Goal: Task Accomplishment & Management: Complete application form

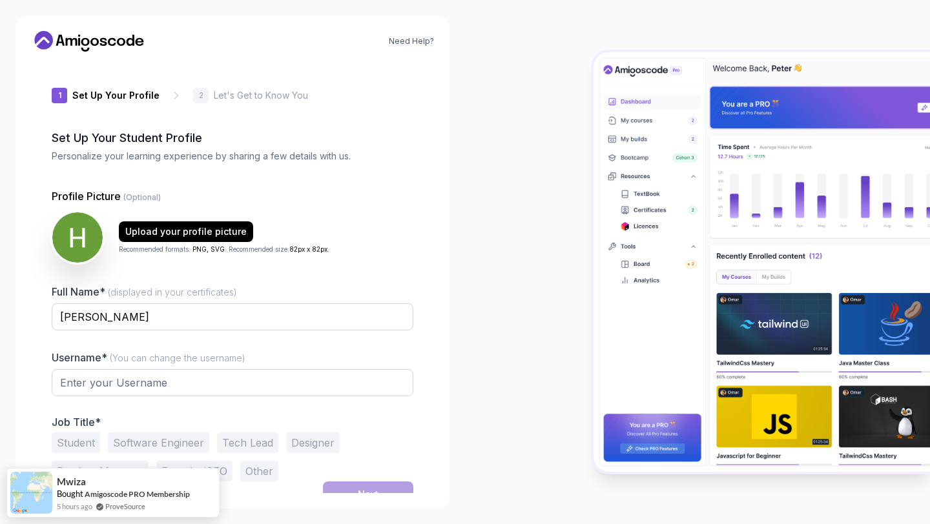
type input "nobletiger9d654"
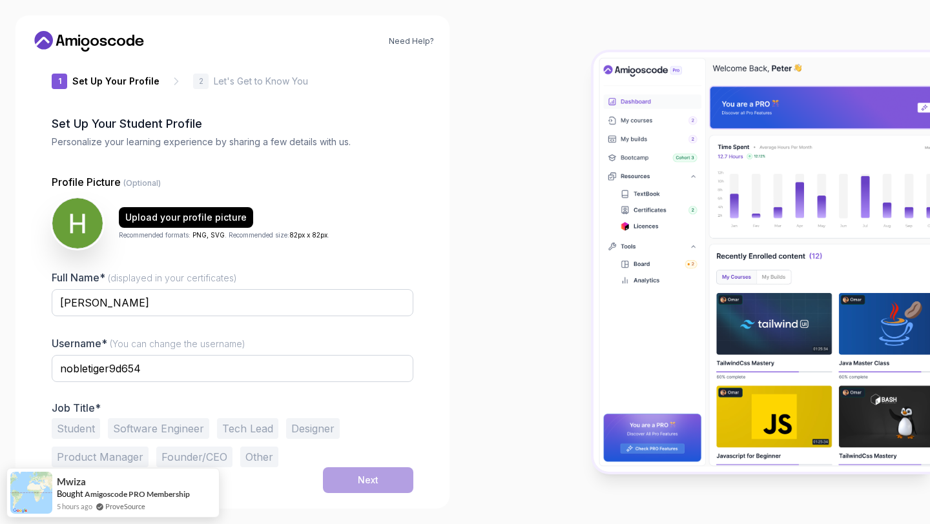
click at [134, 421] on button "Software Engineer" at bounding box center [158, 429] width 101 height 21
click at [379, 486] on button "Next" at bounding box center [368, 481] width 90 height 26
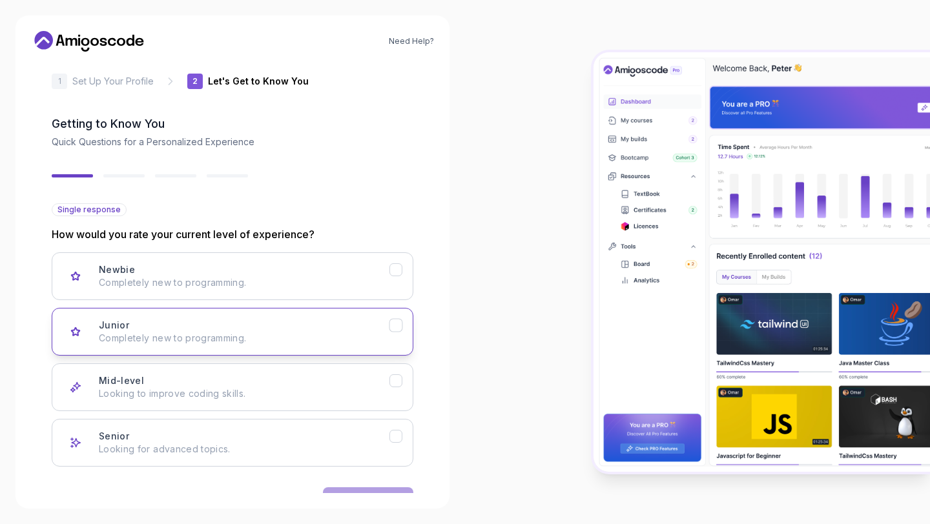
scroll to position [55, 0]
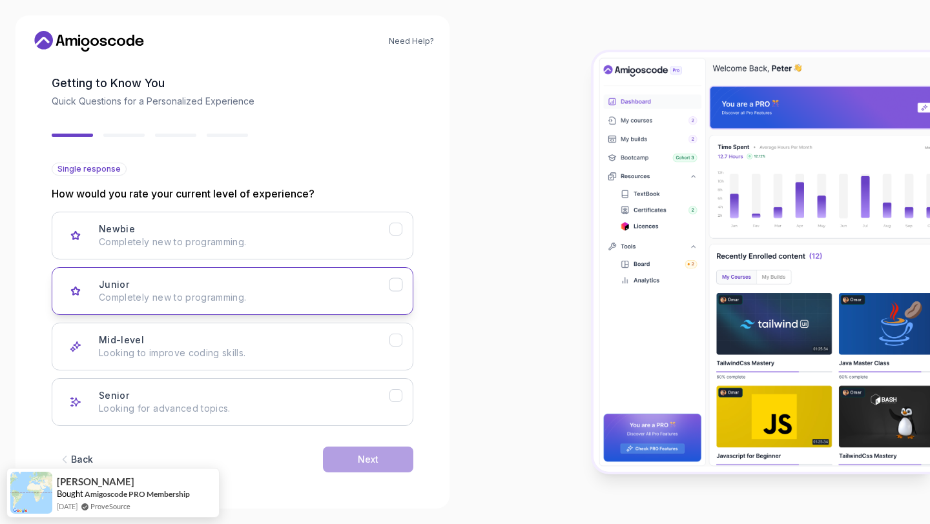
click at [203, 293] on p "Completely new to programming." at bounding box center [244, 297] width 291 height 13
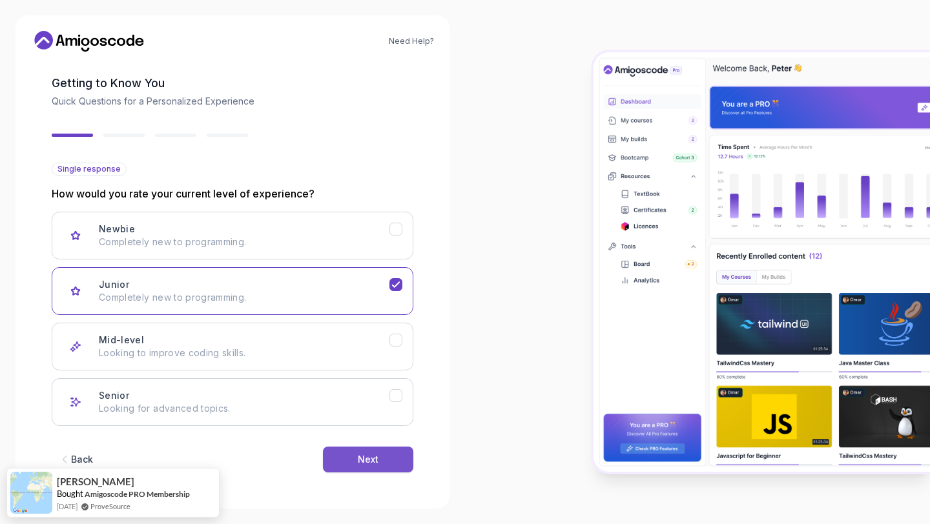
click at [352, 461] on button "Next" at bounding box center [368, 460] width 90 height 26
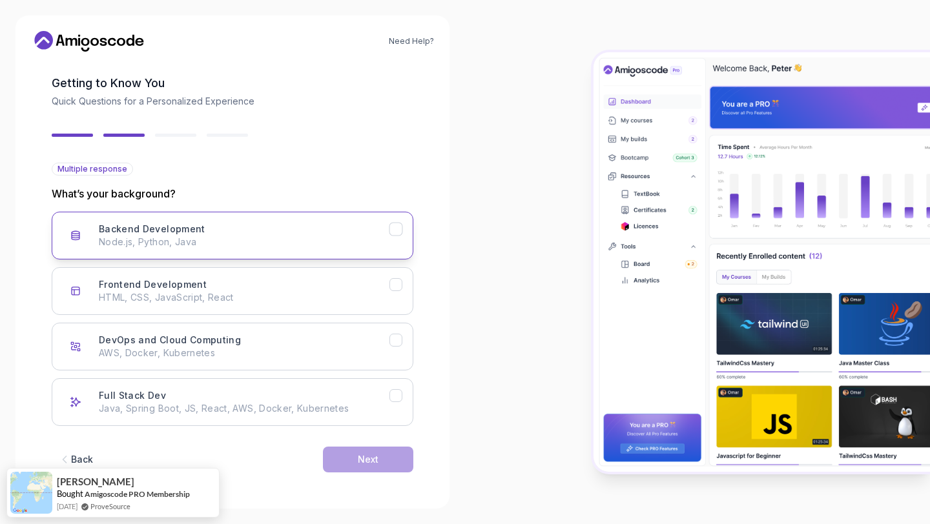
click at [235, 256] on button "Backend Development Node.js, Python, Java" at bounding box center [233, 236] width 362 height 48
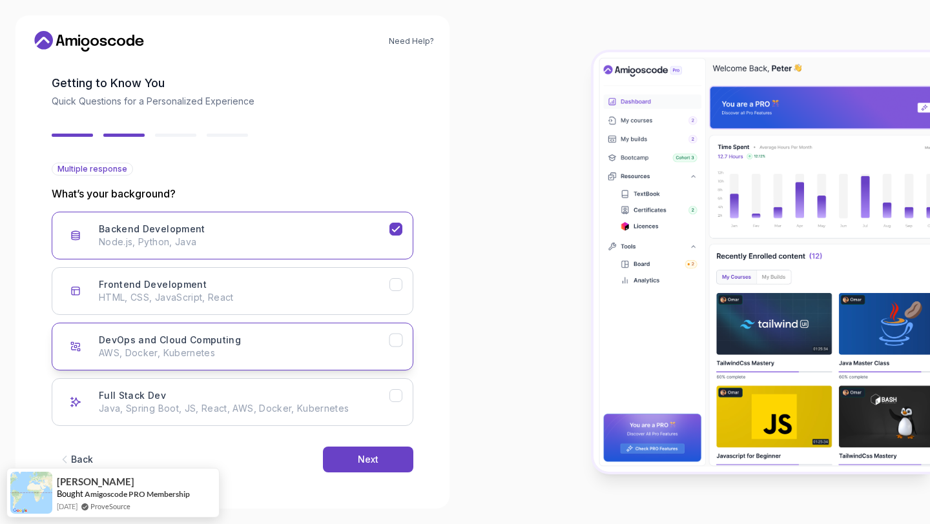
click at [228, 349] on p "AWS, Docker, Kubernetes" at bounding box center [244, 353] width 291 height 13
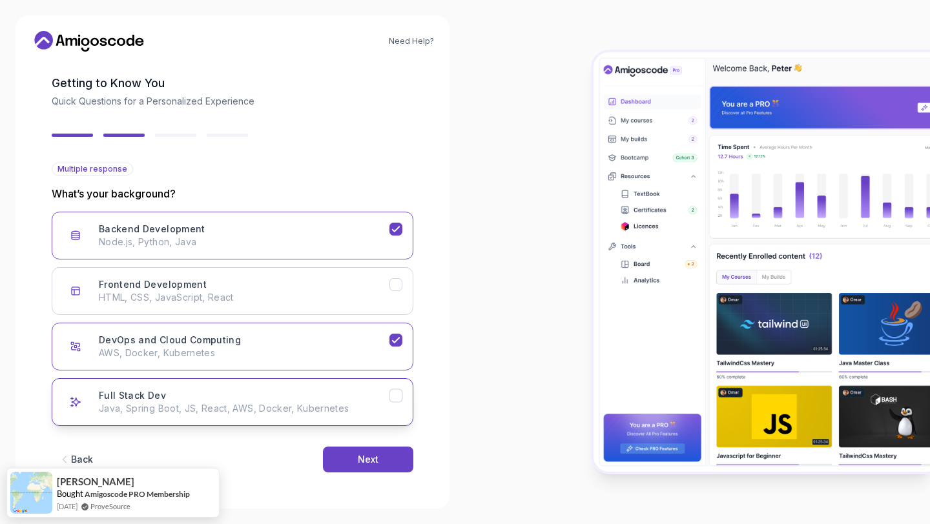
click at [297, 422] on button "Full Stack Dev Java, Spring Boot, JS, React, AWS, Docker, Kubernetes" at bounding box center [233, 403] width 362 height 48
click at [379, 454] on button "Next" at bounding box center [368, 460] width 90 height 26
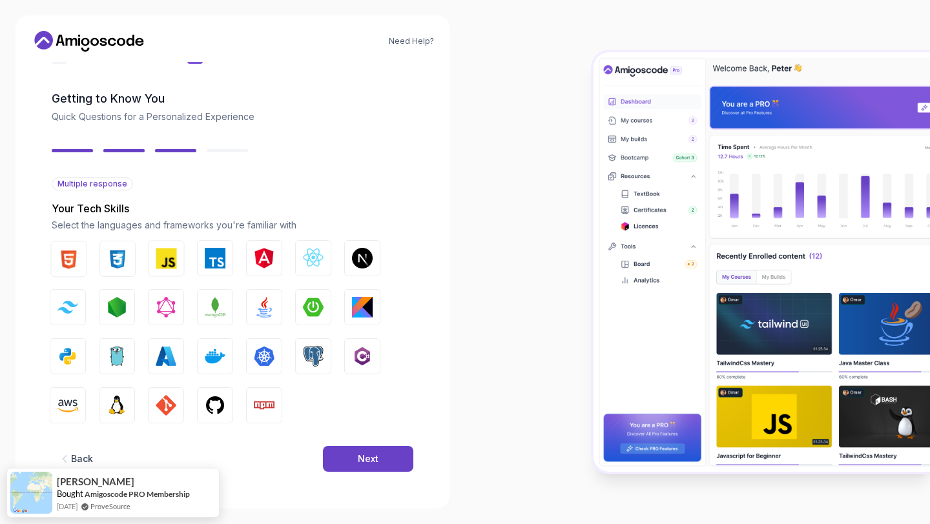
scroll to position [39, 0]
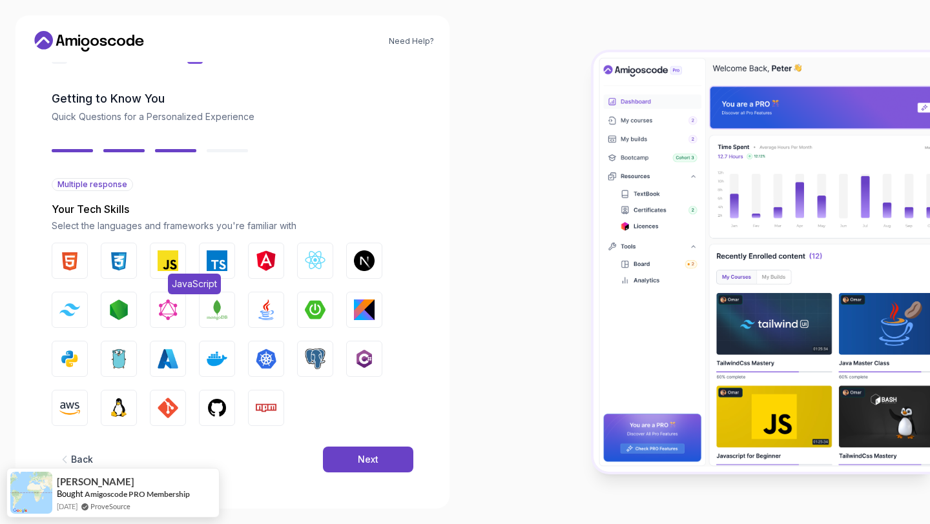
click at [165, 262] on img "button" at bounding box center [168, 261] width 21 height 21
click at [168, 353] on img "button" at bounding box center [168, 359] width 21 height 21
click at [225, 373] on span "Docker" at bounding box center [236, 382] width 39 height 21
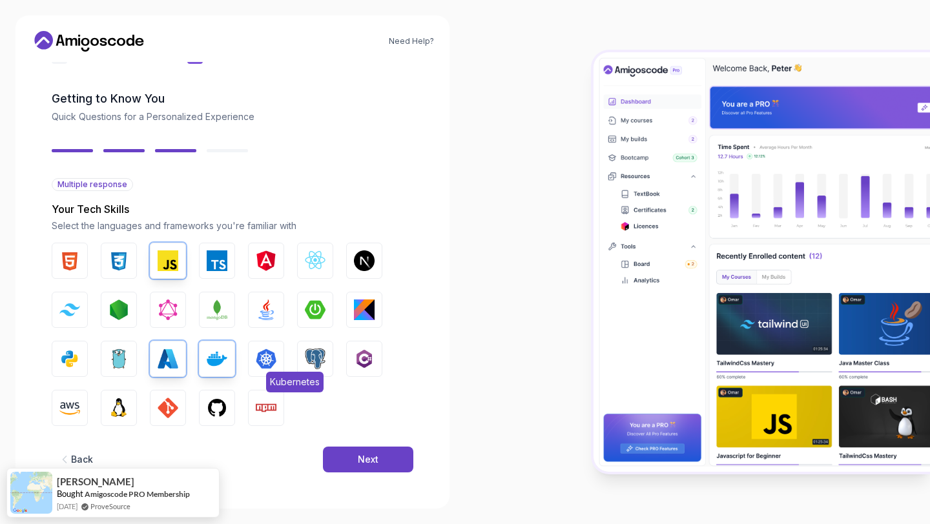
click at [268, 372] on span "Kubernetes" at bounding box center [294, 382] width 57 height 21
click at [228, 406] on button "GitHub" at bounding box center [217, 408] width 36 height 36
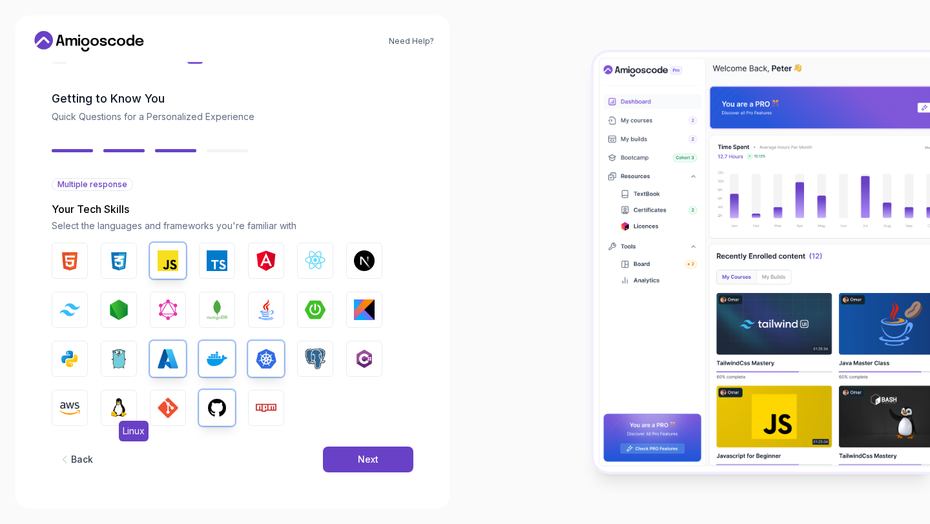
click at [118, 413] on img "button" at bounding box center [119, 408] width 21 height 21
click at [79, 412] on img "button" at bounding box center [69, 408] width 21 height 21
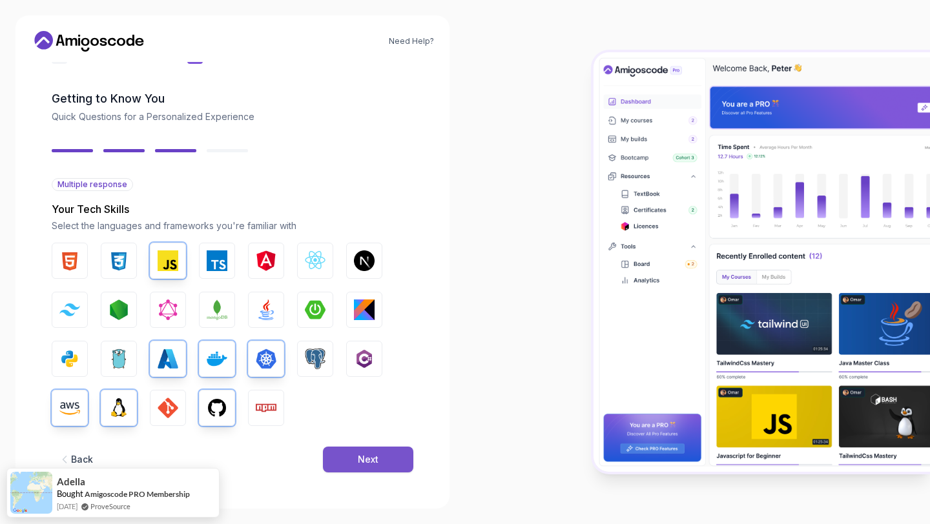
click at [368, 465] on div "Next" at bounding box center [368, 459] width 21 height 13
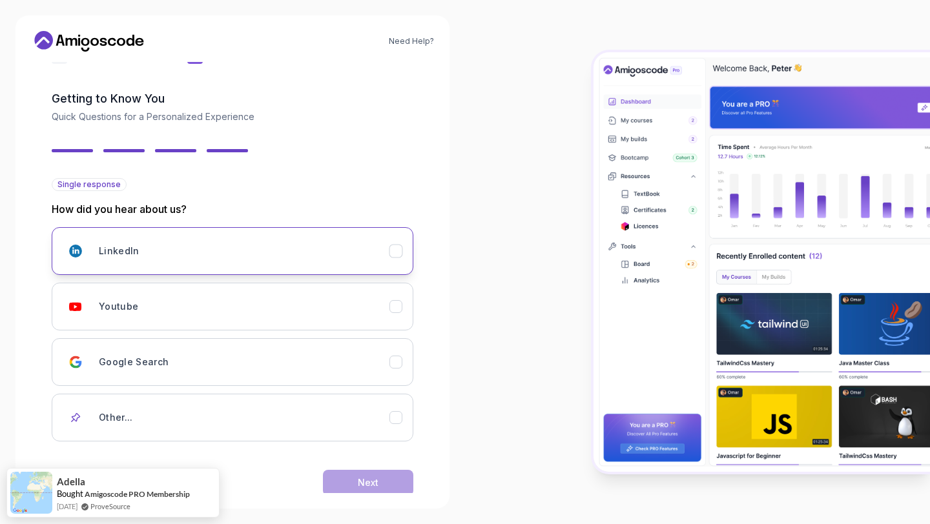
scroll to position [63, 0]
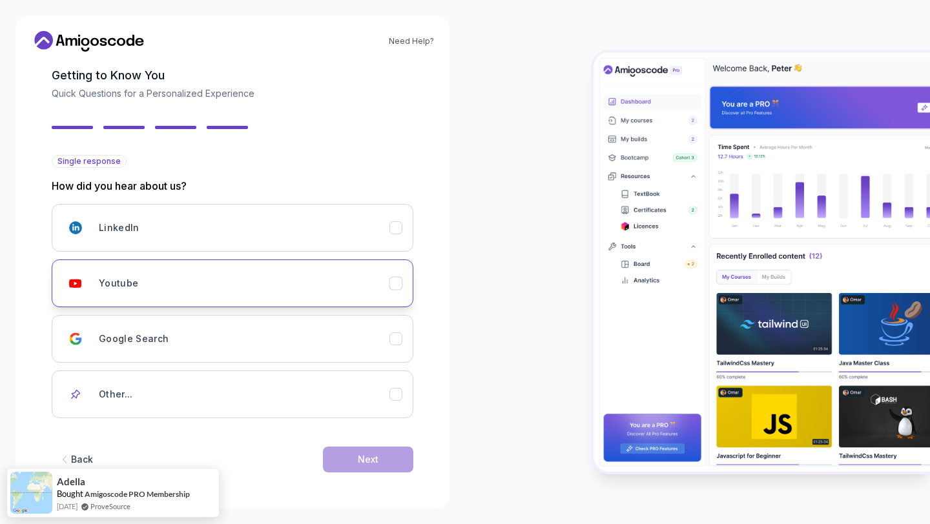
click at [220, 285] on div "Youtube" at bounding box center [244, 284] width 291 height 26
click at [351, 464] on button "Next" at bounding box center [368, 460] width 90 height 26
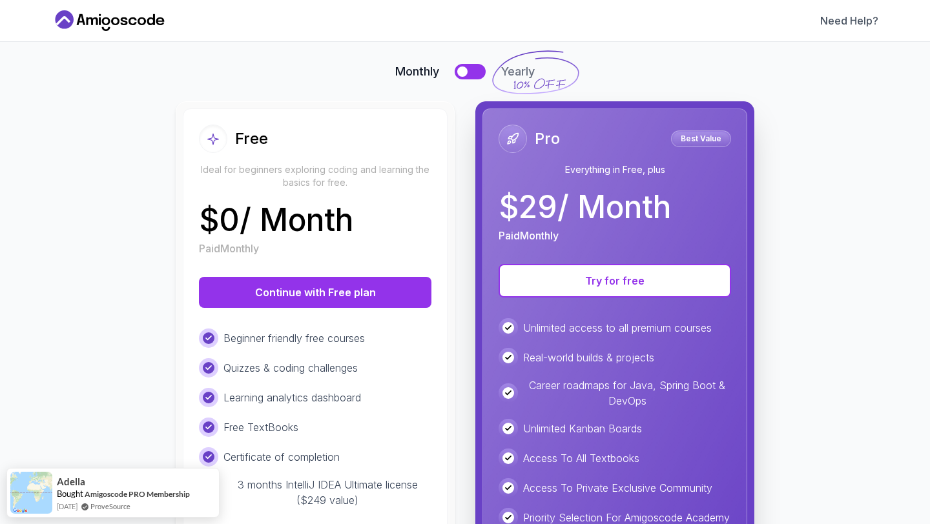
scroll to position [96, 0]
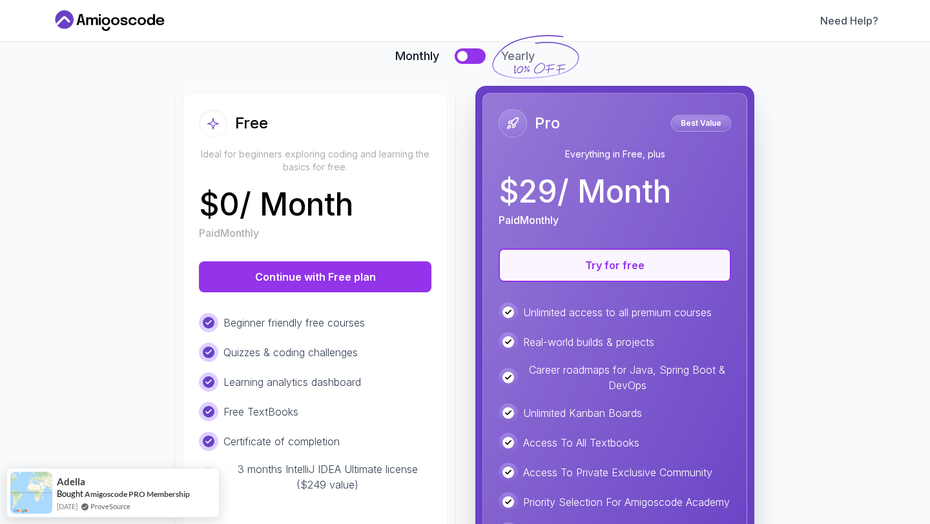
click at [601, 271] on button "Try for free" at bounding box center [615, 266] width 233 height 34
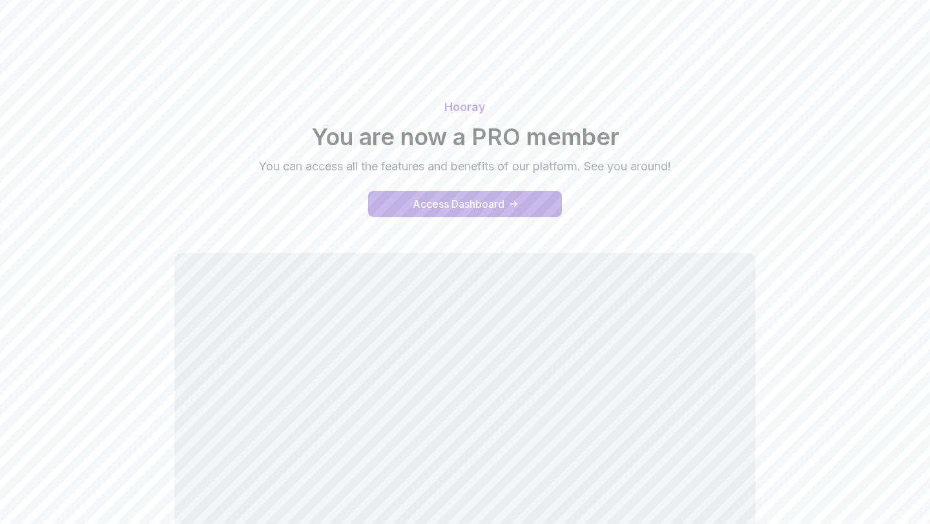
click at [466, 216] on button "Access Dashboard" at bounding box center [465, 204] width 194 height 26
